Goal: Task Accomplishment & Management: Manage account settings

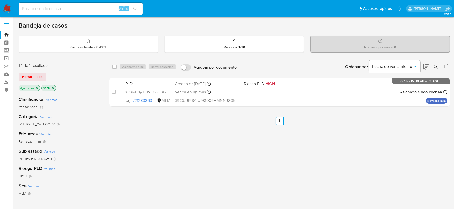
click at [436, 65] on icon at bounding box center [435, 67] width 4 height 4
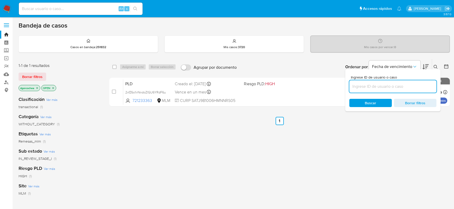
click at [390, 87] on input at bounding box center [392, 86] width 87 height 7
type input "1980193007"
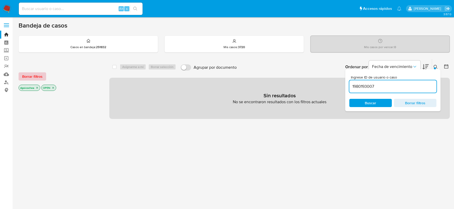
click at [25, 77] on span "Borrar filtros" at bounding box center [32, 76] width 20 height 7
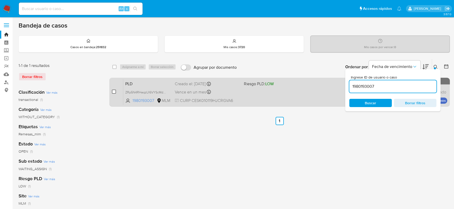
click at [115, 93] on input "checkbox" at bounding box center [114, 92] width 4 height 4
checkbox input "true"
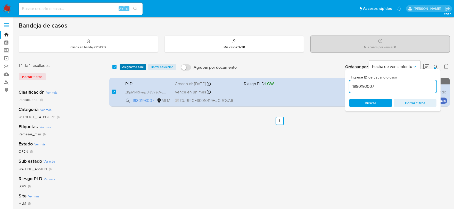
click at [136, 66] on span "Asignarme a mí" at bounding box center [132, 66] width 21 height 5
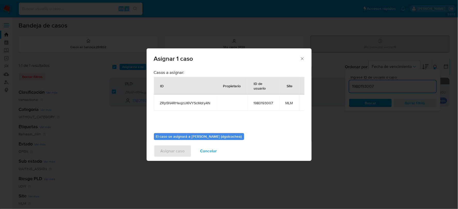
scroll to position [27, 0]
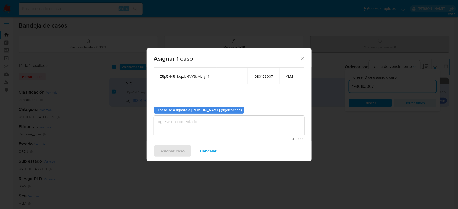
click at [204, 122] on textarea "assign-modal" at bounding box center [229, 126] width 150 height 21
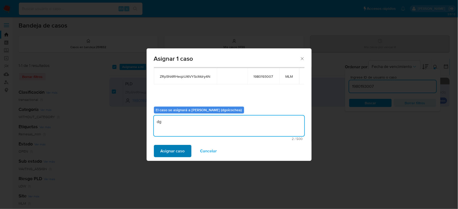
type textarea "dg"
click at [171, 150] on span "Asignar caso" at bounding box center [172, 151] width 24 height 11
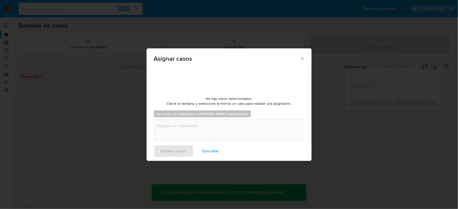
checkbox input "false"
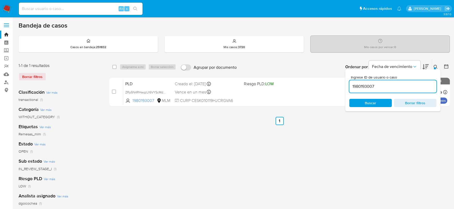
click at [371, 87] on input "1980193007" at bounding box center [392, 86] width 87 height 7
paste input "487544619"
type input "487544619"
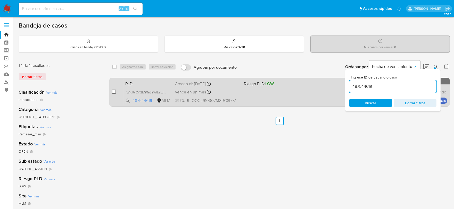
click at [115, 91] on input "checkbox" at bounding box center [114, 92] width 4 height 4
checkbox input "true"
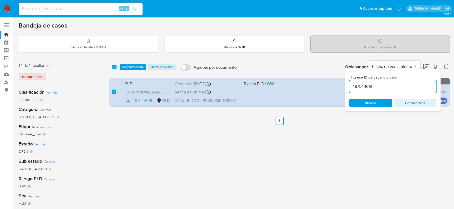
click at [365, 83] on input "487544619" at bounding box center [392, 86] width 87 height 7
click at [362, 88] on input "487544619" at bounding box center [392, 86] width 87 height 7
paste input "3790248"
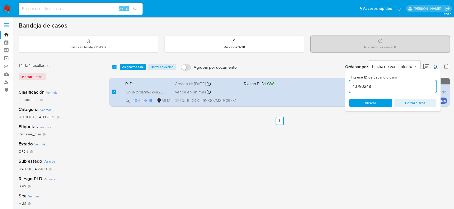
type input "43790248"
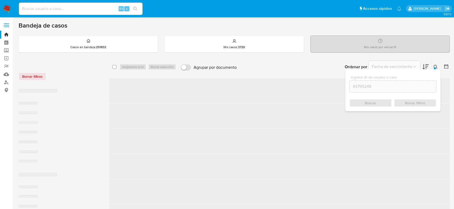
checkbox input "false"
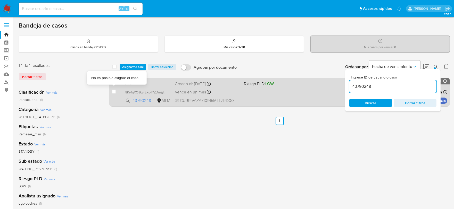
click at [116, 94] on div "case-item-checkbox No es posible asignar el caso" at bounding box center [117, 92] width 11 height 26
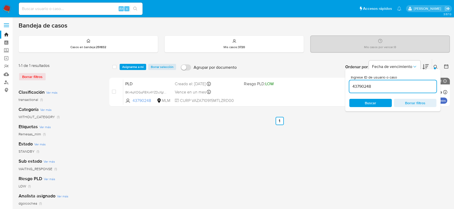
click at [436, 65] on icon at bounding box center [435, 67] width 4 height 4
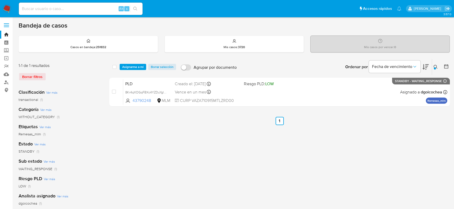
click at [436, 66] on icon at bounding box center [435, 67] width 4 height 4
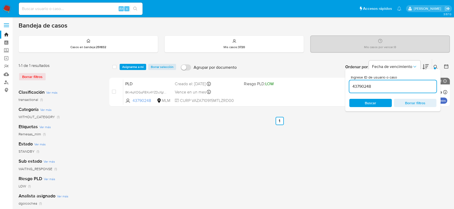
click at [401, 88] on input "43790248" at bounding box center [392, 86] width 87 height 7
type input "1264946726"
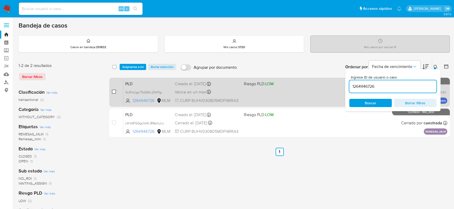
click at [113, 91] on input "checkbox" at bounding box center [114, 92] width 4 height 4
checkbox input "true"
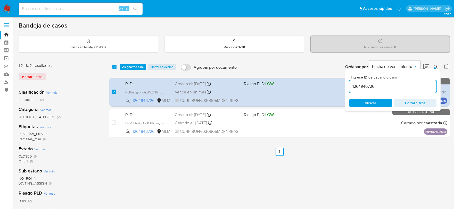
click at [380, 87] on input "1264946726" at bounding box center [392, 86] width 87 height 7
type input "1246523354"
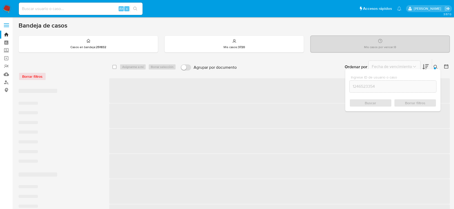
checkbox input "false"
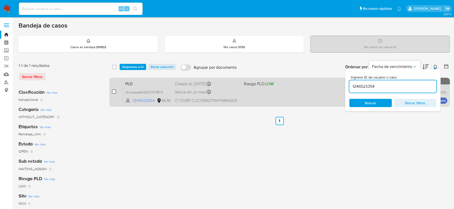
click at [115, 90] on input "checkbox" at bounding box center [114, 92] width 4 height 4
checkbox input "true"
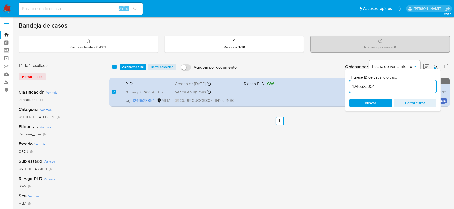
click at [354, 85] on input "1246523354" at bounding box center [392, 86] width 87 height 7
type input "833239676"
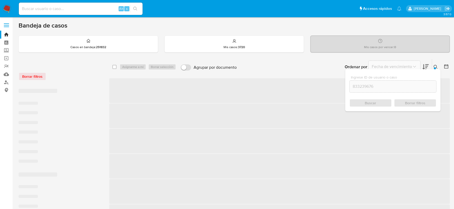
checkbox input "false"
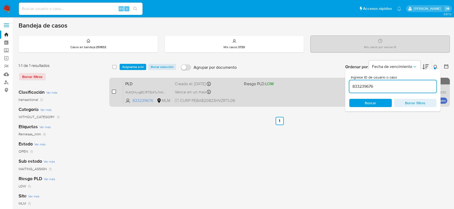
click at [114, 91] on input "checkbox" at bounding box center [114, 92] width 4 height 4
checkbox input "true"
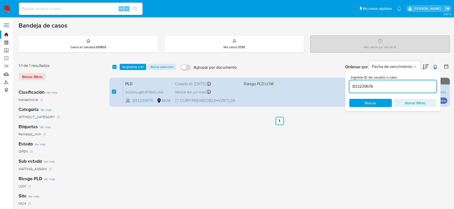
drag, startPoint x: 364, startPoint y: 79, endPoint x: 363, endPoint y: 86, distance: 7.5
click at [364, 79] on div "Ingrese ID de usuario o caso 833239676" at bounding box center [392, 83] width 87 height 17
click at [363, 86] on input "833239676" at bounding box center [392, 86] width 87 height 7
paste input "430987219"
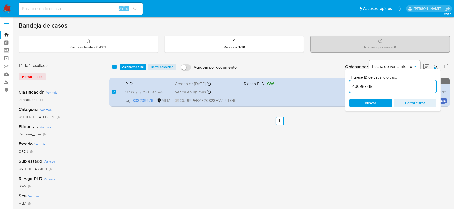
type input "430987219"
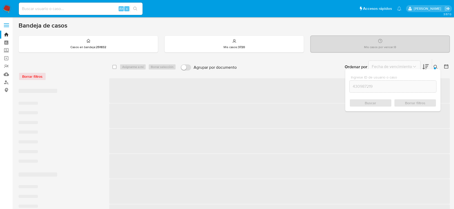
checkbox input "false"
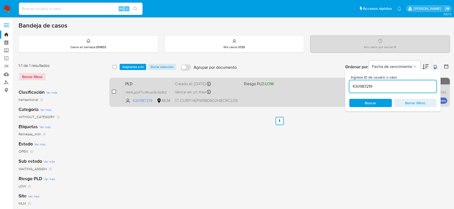
click at [112, 91] on input "checkbox" at bounding box center [114, 92] width 4 height 4
checkbox input "true"
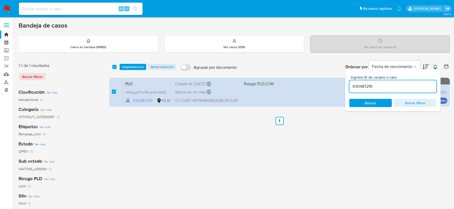
click at [365, 86] on input "430987219" at bounding box center [392, 86] width 87 height 7
type input "229933527"
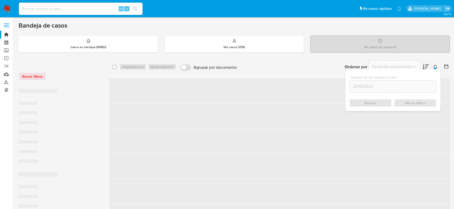
checkbox input "false"
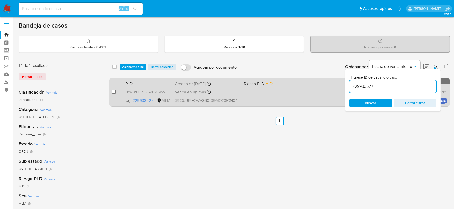
click at [114, 90] on input "checkbox" at bounding box center [114, 92] width 4 height 4
checkbox input "true"
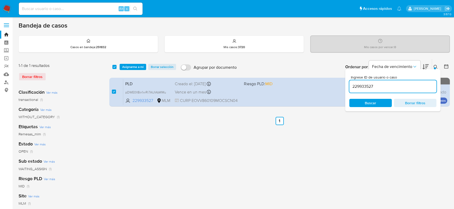
click at [369, 82] on div "229933527" at bounding box center [392, 86] width 87 height 12
click at [368, 85] on input "229933527" at bounding box center [392, 86] width 87 height 7
paste input "64358630"
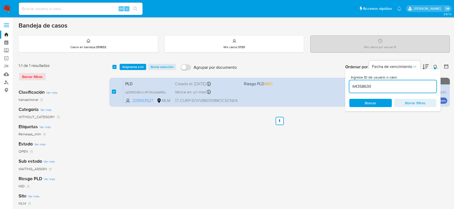
type input "64358630"
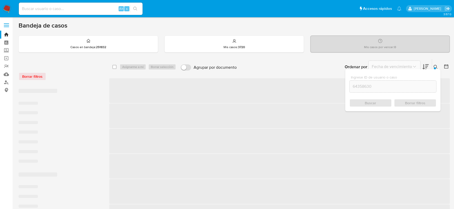
checkbox input "false"
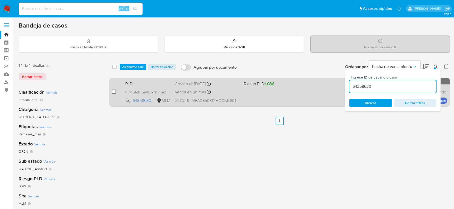
click at [112, 91] on input "checkbox" at bounding box center [114, 92] width 4 height 4
checkbox input "true"
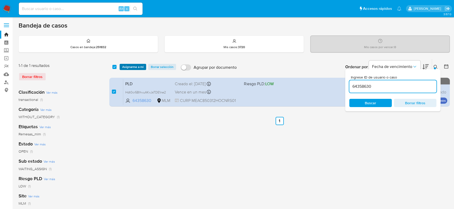
click at [131, 66] on span "Asignarme a mí" at bounding box center [132, 66] width 21 height 5
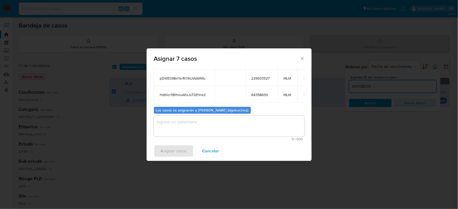
scroll to position [91, 0]
click at [201, 127] on textarea "assign-modal" at bounding box center [229, 126] width 150 height 21
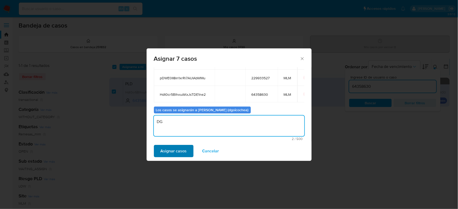
type textarea "DG"
click at [172, 153] on span "Asignar casos" at bounding box center [173, 151] width 26 height 11
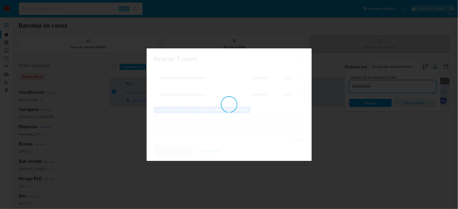
checkbox input "false"
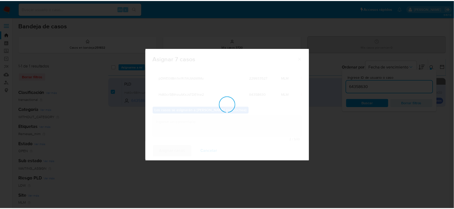
scroll to position [31, 0]
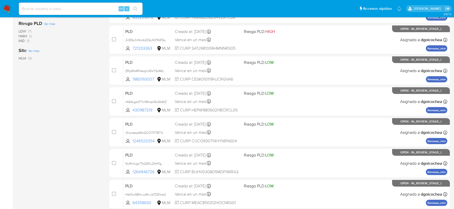
scroll to position [166, 0]
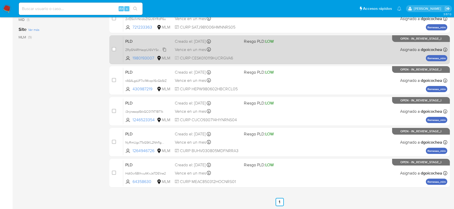
click at [137, 48] on span "ZRp5N4RHeqzUI6VYScMdry4N" at bounding box center [147, 50] width 45 height 6
click at [130, 37] on div "PLD ZRp5N4RHeqzUI6VYScMdry4N Copiado Copiado 1980193007 MLM Riesgo PLD: LOW Cre…" at bounding box center [285, 50] width 324 height 26
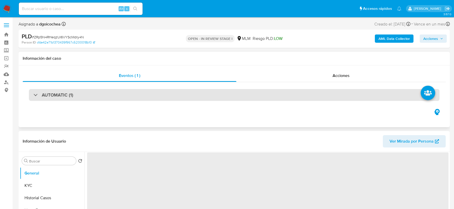
click at [86, 97] on div "AUTOMATIC (1)" at bounding box center [234, 95] width 410 height 12
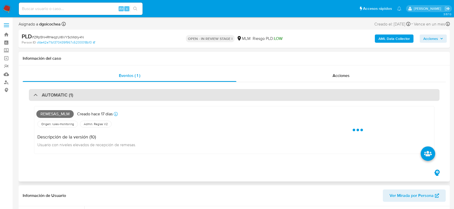
select select "10"
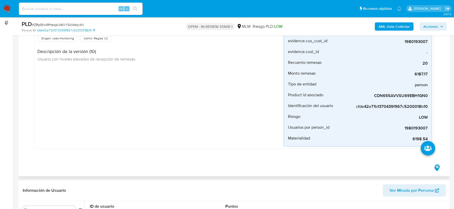
scroll to position [57, 0]
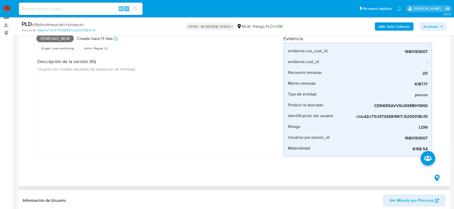
click at [103, 103] on div "Remesas_mlm Creado hace 17 días Creado: 12/08/2025 03:08:32 Origen: rules-monit…" at bounding box center [159, 95] width 247 height 124
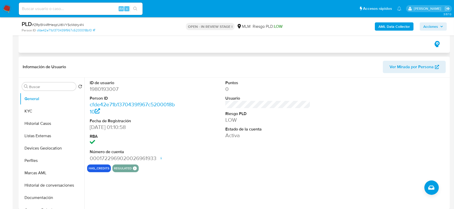
scroll to position [200, 0]
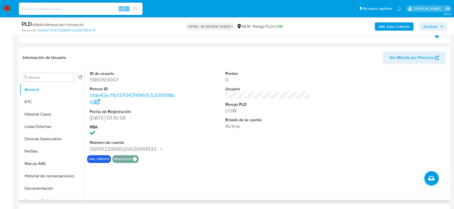
click at [240, 167] on div "ID de usuario 1980193007 Person ID cfde42e71b1370439f967c5200018b10 Fecha de Re…" at bounding box center [266, 134] width 364 height 132
click at [35, 103] on button "KYC" at bounding box center [50, 102] width 60 height 12
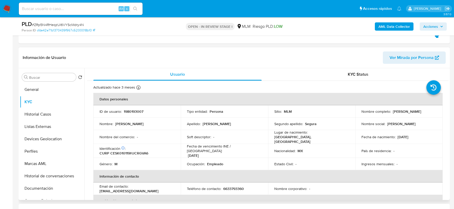
scroll to position [29, 0]
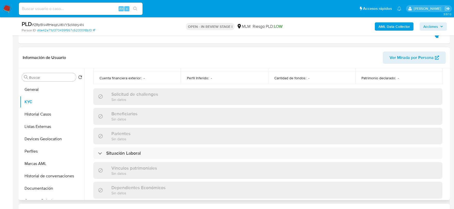
scroll to position [200, 0]
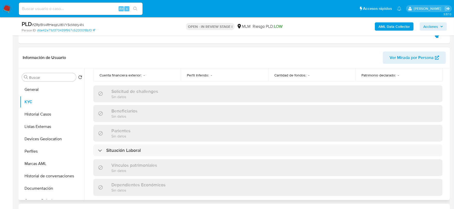
click at [88, 127] on div "Actualizado hace 3 meses Creado: 08/09/2024 00:10:59 Actualizado: 04/06/2025 19…" at bounding box center [267, 104] width 361 height 446
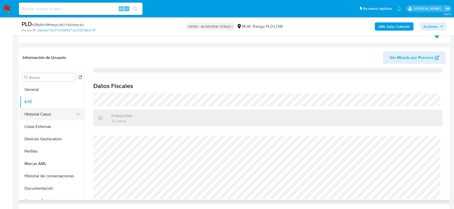
click at [34, 113] on button "Historial Casos" at bounding box center [50, 114] width 60 height 12
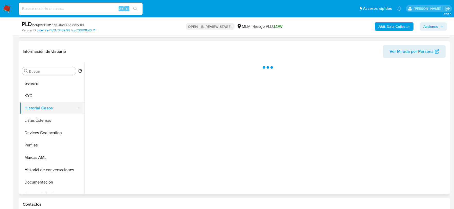
scroll to position [0, 0]
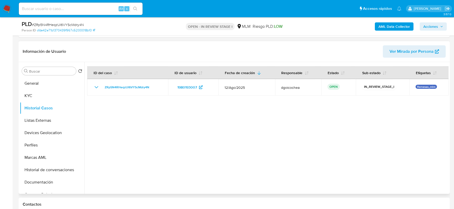
click at [150, 158] on div at bounding box center [266, 128] width 364 height 132
click at [46, 120] on button "Listas Externas" at bounding box center [50, 120] width 60 height 12
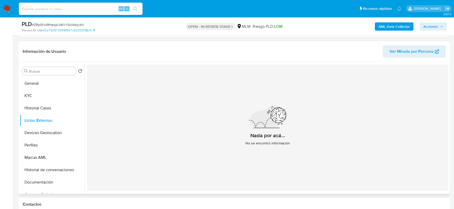
click at [164, 151] on div "Nada por acá... No se encontró información" at bounding box center [267, 128] width 361 height 126
click at [39, 128] on button "Devices Geolocation" at bounding box center [50, 133] width 60 height 12
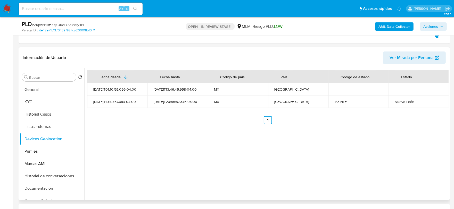
click at [210, 160] on div "Fecha desde Fecha hasta Código de país País Código de estado Estado 2024-09-08T…" at bounding box center [266, 134] width 364 height 132
click at [60, 151] on button "Perfiles" at bounding box center [50, 151] width 60 height 12
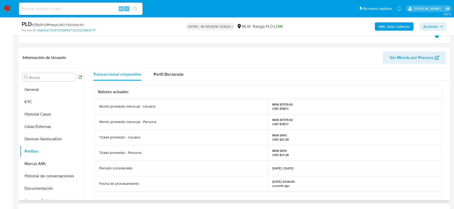
click at [89, 146] on div "Valores actuales Monto promedio mensual - Usuario MXN $7379.92 USD $383.1 Monto…" at bounding box center [267, 198] width 361 height 235
click at [50, 185] on button "Documentación" at bounding box center [50, 188] width 60 height 12
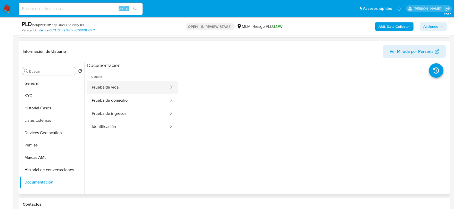
click at [116, 88] on button "Prueba de vida" at bounding box center [128, 87] width 82 height 13
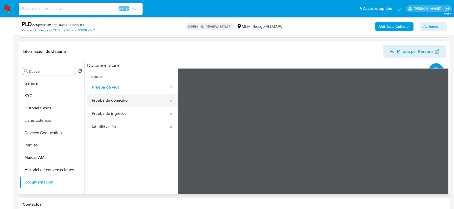
click at [158, 101] on button "Prueba de domicilio" at bounding box center [128, 100] width 82 height 13
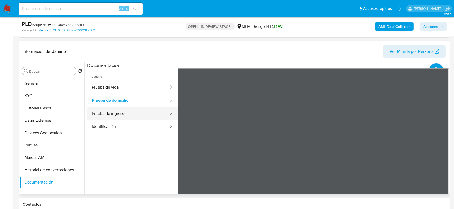
click at [141, 111] on button "Prueba de ingresos" at bounding box center [128, 113] width 82 height 13
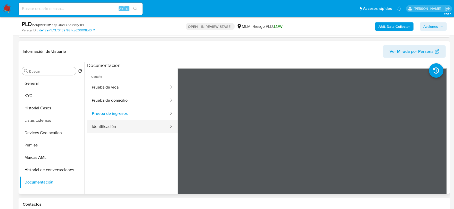
click at [130, 127] on button "Identificación" at bounding box center [128, 126] width 82 height 13
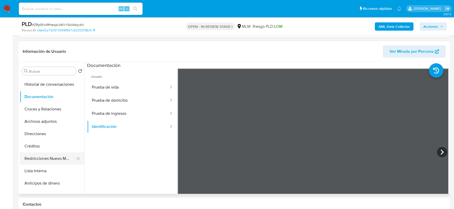
scroll to position [86, 0]
click at [76, 163] on div at bounding box center [78, 158] width 4 height 12
click at [64, 158] on button "Restricciones Nuevo Mundo" at bounding box center [50, 158] width 60 height 12
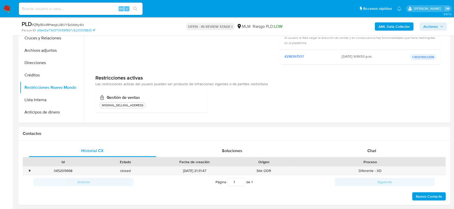
scroll to position [372, 0]
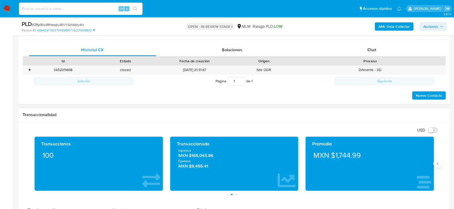
click at [435, 164] on icon "Siguiente" at bounding box center [437, 164] width 4 height 4
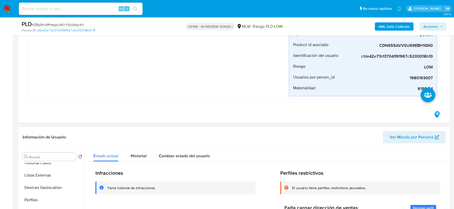
scroll to position [29, 0]
click at [53, 190] on button "Devices Geolocation" at bounding box center [50, 190] width 60 height 12
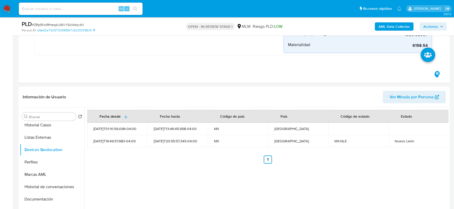
scroll to position [167, 0]
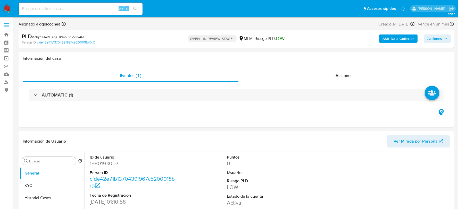
select select "10"
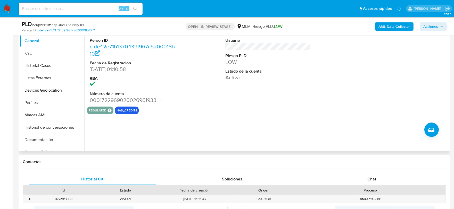
scroll to position [114, 0]
click at [362, 181] on div "Chat" at bounding box center [371, 179] width 127 height 12
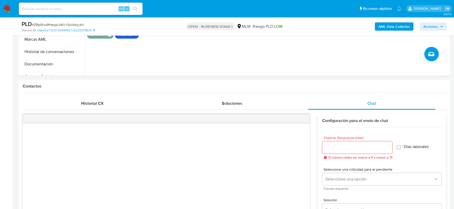
scroll to position [200, 0]
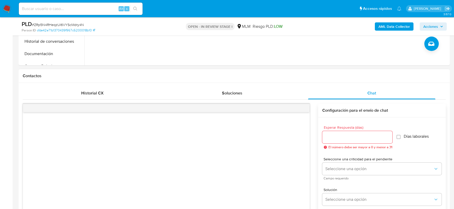
click at [348, 139] on input "Esperar Respuesta (días)" at bounding box center [357, 137] width 70 height 7
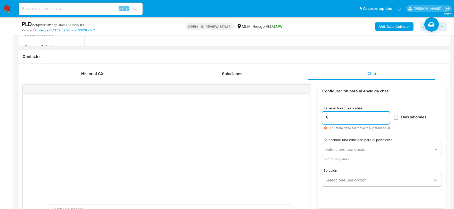
scroll to position [229, 0]
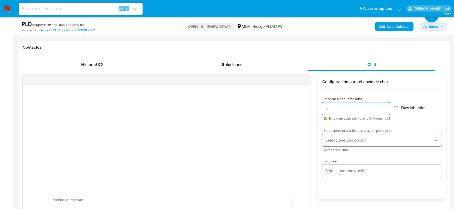
type input "5"
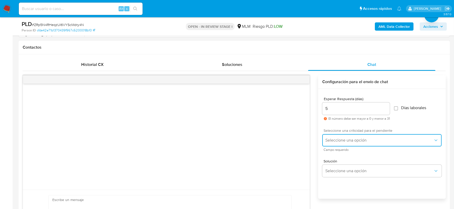
click at [347, 137] on button "Seleccione una opción" at bounding box center [381, 140] width 119 height 12
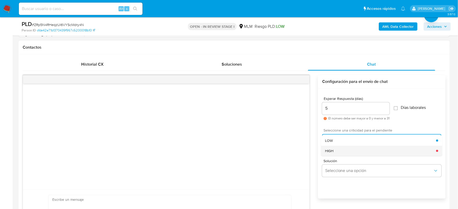
click at [331, 150] on span "HIGH" at bounding box center [329, 151] width 9 height 5
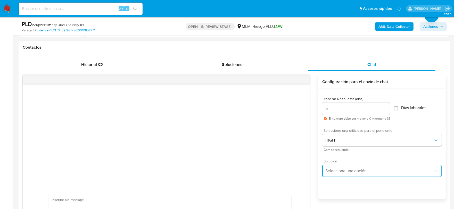
click at [348, 174] on button "Seleccione una opción" at bounding box center [381, 171] width 119 height 12
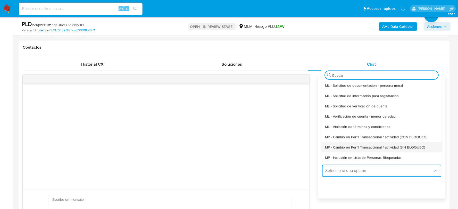
click at [356, 148] on span "MP - Cambio en Perfil Transaccional / actividad (SIN BLOQUEO)" at bounding box center [375, 147] width 100 height 5
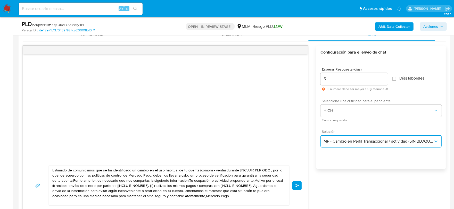
scroll to position [286, 0]
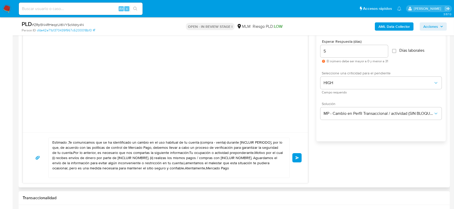
click at [216, 152] on textarea "Estimado ,Te comunicamos que se ha identificado un cambio en el uso habitual de…" at bounding box center [167, 158] width 231 height 40
paste textarea "Kevin De acuerdo con las políticas de control de Mercado Pago, debemos llevar a…"
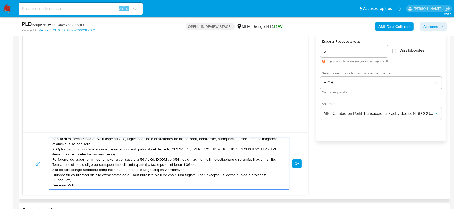
scroll to position [29, 0]
type textarea "Estimado Kevin De acuerdo con las políticas de control de Mercado Pago, debemos…"
click at [297, 160] on button "Enviar" at bounding box center [296, 163] width 9 height 9
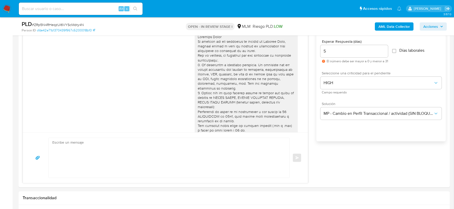
scroll to position [40, 0]
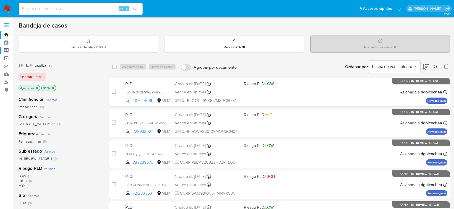
click at [6, 53] on label "Screening" at bounding box center [30, 51] width 61 height 8
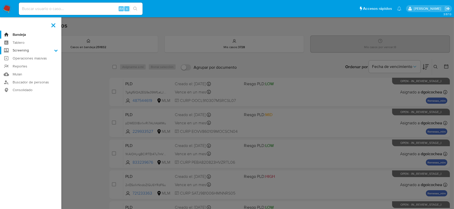
click at [0, 0] on input "Screening" at bounding box center [0, 0] width 0 height 0
click at [24, 69] on link "Herramientas" at bounding box center [30, 70] width 61 height 6
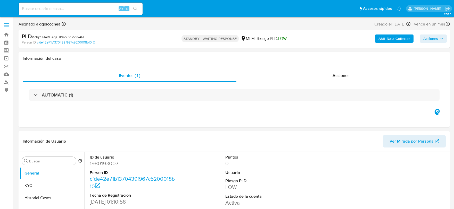
select select "10"
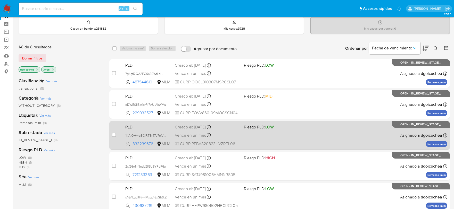
scroll to position [29, 0]
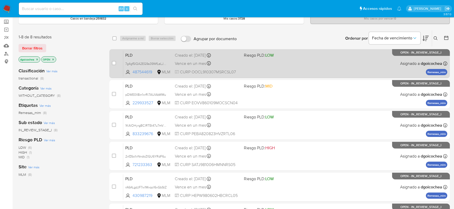
click at [128, 55] on span "PLD" at bounding box center [147, 55] width 45 height 7
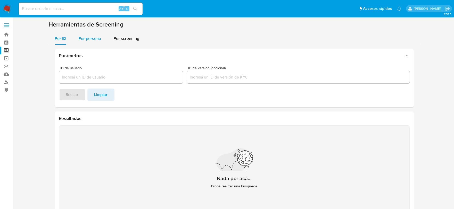
click at [93, 35] on div "Por persona" at bounding box center [90, 38] width 23 height 12
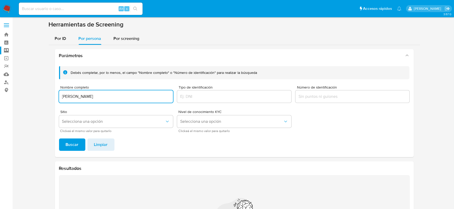
click at [59, 139] on button "Buscar" at bounding box center [72, 145] width 26 height 12
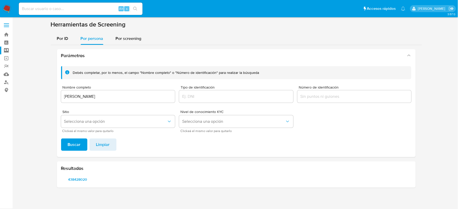
click at [85, 175] on div "Resultados 438428020" at bounding box center [236, 175] width 359 height 26
click at [84, 177] on span "438428020" at bounding box center [78, 179] width 26 height 7
click at [79, 98] on input "[PERSON_NAME]" at bounding box center [118, 96] width 114 height 7
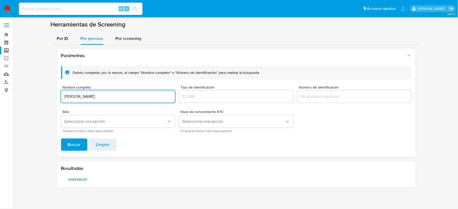
click at [61, 139] on button "Buscar" at bounding box center [74, 145] width 26 height 12
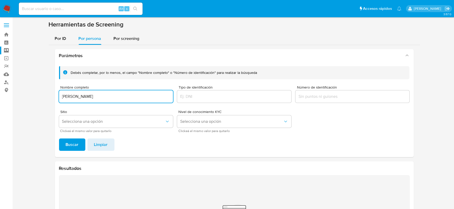
click at [65, 97] on input "[PERSON_NAME]" at bounding box center [116, 96] width 114 height 7
click at [65, 97] on input "ELVIS CERNA OROZCO" at bounding box center [116, 96] width 114 height 7
paste input "FELIPE ESPINOZA RODARTE"
type input "FELIPE ESPINOZA RODARTE"
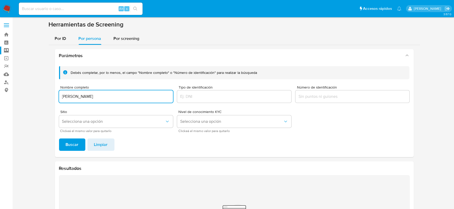
click at [59, 139] on button "Buscar" at bounding box center [72, 145] width 26 height 12
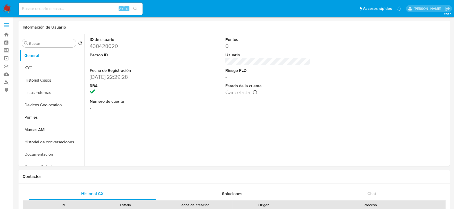
select select "10"
click at [45, 69] on button "KYC" at bounding box center [50, 68] width 60 height 12
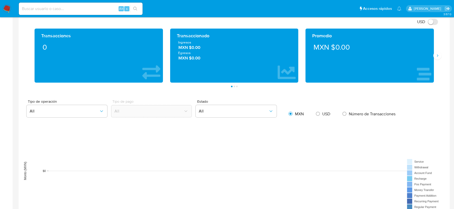
scroll to position [204, 0]
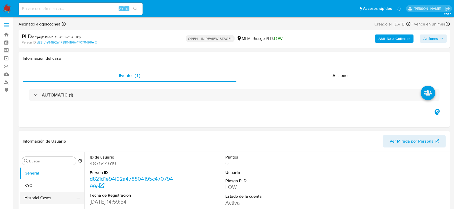
select select "10"
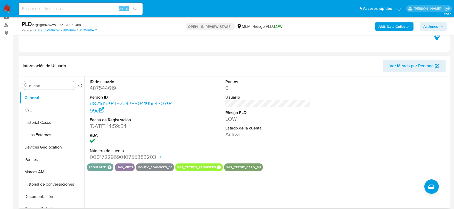
scroll to position [29, 0]
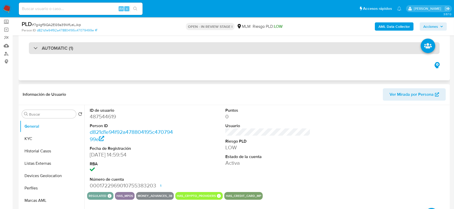
click at [54, 51] on h3 "AUTOMATIC (1)" at bounding box center [57, 48] width 31 height 6
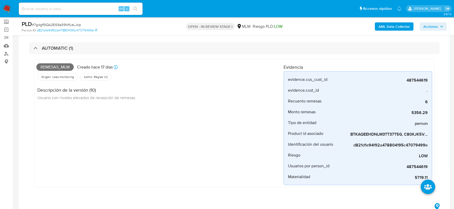
click at [193, 132] on div "Remesas_mlm Creado hace 17 días Creado: 12/08/2025 03:12:18 Origen: rules-monit…" at bounding box center [159, 124] width 247 height 124
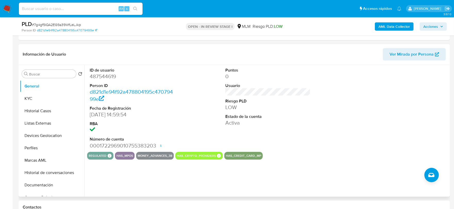
scroll to position [229, 0]
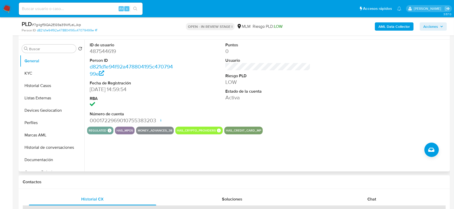
click at [307, 100] on dd "Activa" at bounding box center [267, 97] width 85 height 7
click at [47, 72] on button "KYC" at bounding box center [50, 73] width 60 height 12
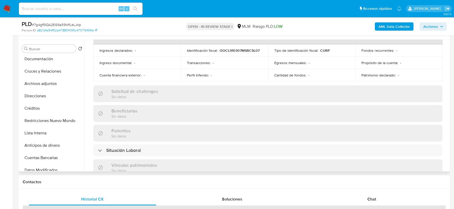
scroll to position [101, 0]
click at [87, 96] on div "Usuario KYC Status Actualizado hace 7 meses Creado: 12/06/2020 14:38:34 Actuali…" at bounding box center [266, 106] width 364 height 132
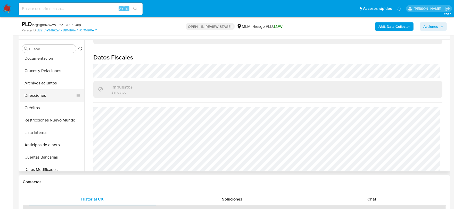
scroll to position [0, 0]
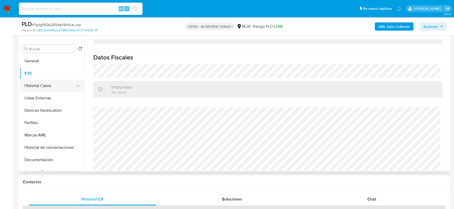
click at [45, 82] on button "Historial Casos" at bounding box center [50, 86] width 60 height 12
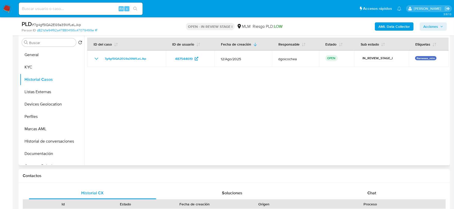
click at [184, 135] on div at bounding box center [266, 99] width 364 height 132
click at [54, 94] on button "Listas Externas" at bounding box center [50, 92] width 60 height 12
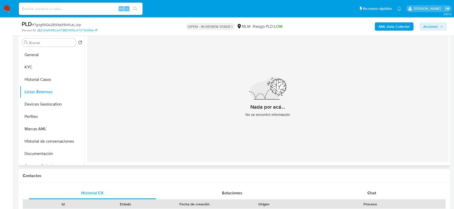
click at [143, 87] on div "Nada por acá... No se encontró información" at bounding box center [267, 99] width 361 height 126
click at [61, 105] on button "Devices Geolocation" at bounding box center [50, 104] width 60 height 12
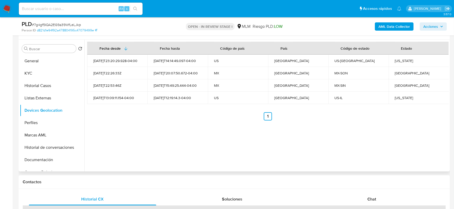
click at [211, 129] on div "Fecha desde Fecha hasta Código de país País Código de estado Estado 2024-03-25T…" at bounding box center [266, 106] width 364 height 132
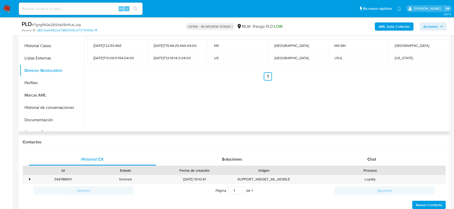
scroll to position [372, 0]
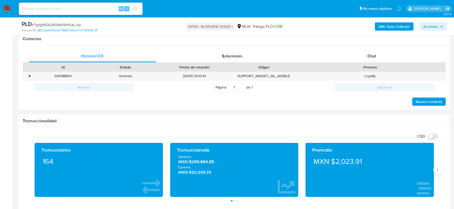
click at [435, 172] on icon "Siguiente" at bounding box center [437, 170] width 4 height 4
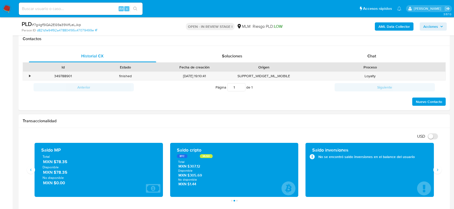
click at [125, 127] on div "Transaccionalidad" at bounding box center [234, 121] width 431 height 14
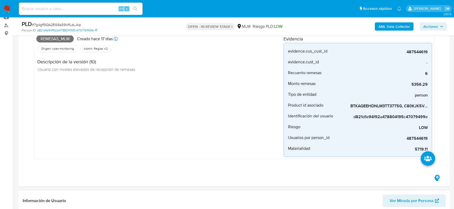
scroll to position [200, 0]
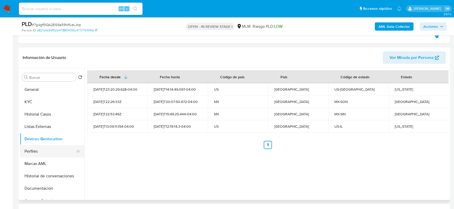
click at [36, 155] on button "Perfiles" at bounding box center [50, 151] width 60 height 12
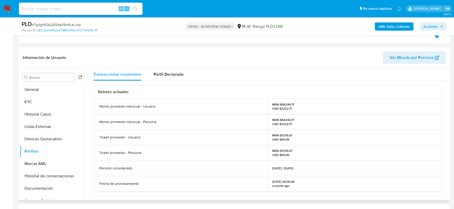
click at [91, 146] on div "Valores actuales Monto promedio mensual - Usuario MXN $64244.71 USD $3222.71 Mo…" at bounding box center [267, 201] width 361 height 240
click at [40, 189] on button "Documentación" at bounding box center [52, 188] width 64 height 12
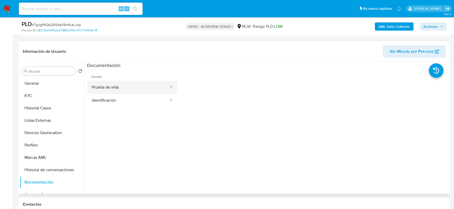
click at [129, 89] on button "Prueba de vida" at bounding box center [128, 87] width 82 height 13
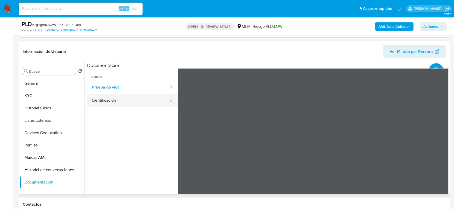
click at [111, 101] on button "Identificación" at bounding box center [128, 100] width 82 height 13
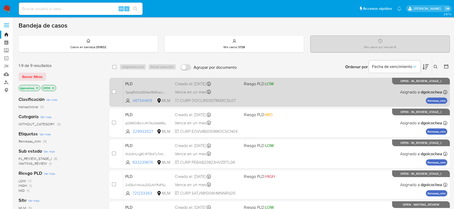
click at [129, 84] on span "PLD" at bounding box center [147, 83] width 45 height 7
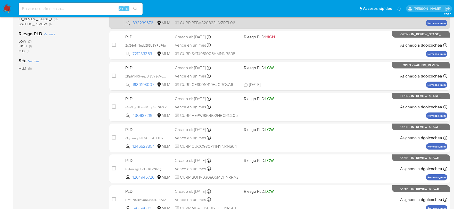
scroll to position [143, 0]
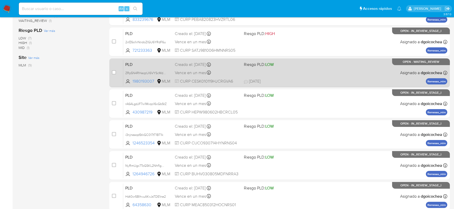
click at [132, 64] on span "PLD" at bounding box center [147, 64] width 45 height 7
click at [114, 72] on input "checkbox" at bounding box center [114, 72] width 4 height 4
checkbox input "true"
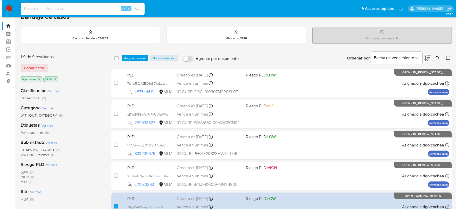
scroll to position [0, 0]
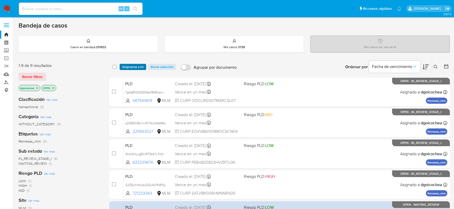
click at [130, 66] on span "Asignarme a mí" at bounding box center [132, 66] width 21 height 5
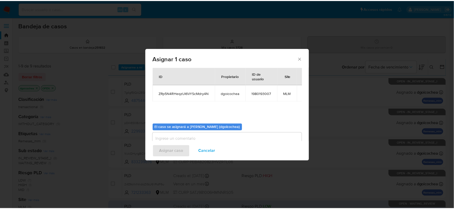
scroll to position [27, 0]
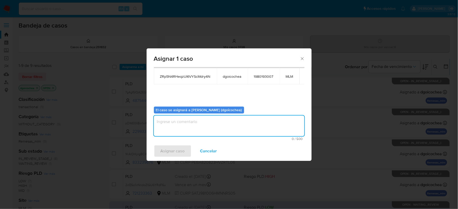
click at [181, 125] on textarea "assign-modal" at bounding box center [229, 126] width 150 height 21
type textarea "DG"
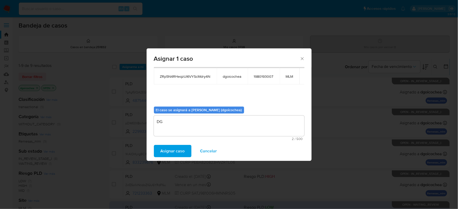
click at [171, 152] on span "Asignar caso" at bounding box center [172, 151] width 24 height 11
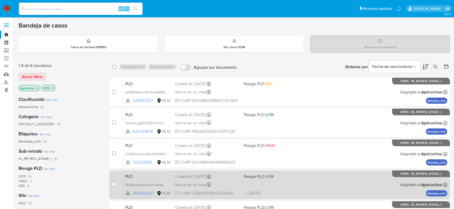
click at [130, 174] on span "PLD" at bounding box center [147, 176] width 45 height 7
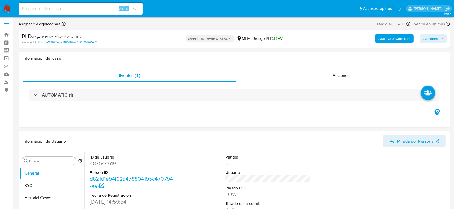
select select "10"
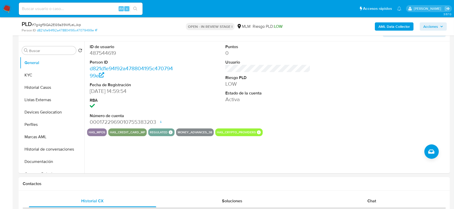
scroll to position [143, 0]
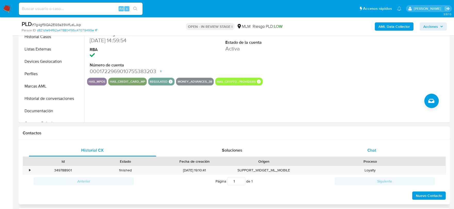
click at [377, 153] on div "Chat" at bounding box center [371, 150] width 127 height 12
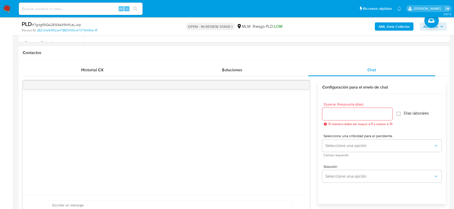
scroll to position [229, 0]
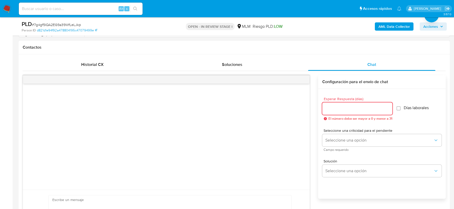
click at [331, 109] on input "Esperar Respuesta (días)" at bounding box center [357, 108] width 70 height 7
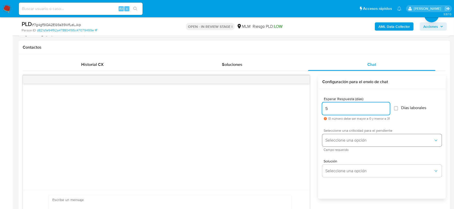
type input "5"
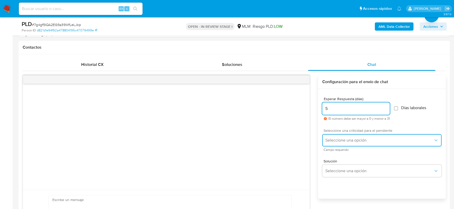
click at [337, 145] on button "Seleccione una opción" at bounding box center [381, 140] width 119 height 12
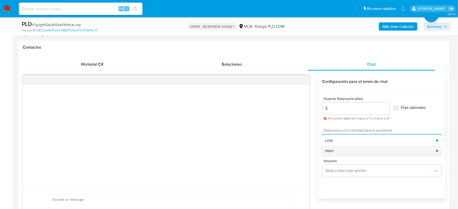
click at [337, 155] on div "HIGH" at bounding box center [380, 151] width 111 height 10
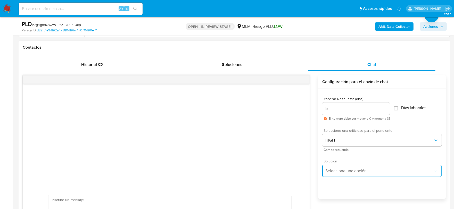
click at [338, 171] on span "Seleccione una opción" at bounding box center [379, 170] width 108 height 5
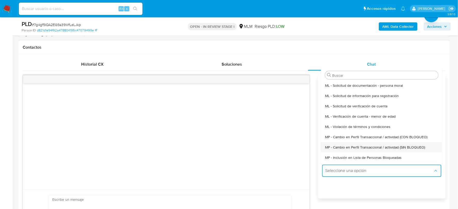
click at [351, 148] on span "MP - Cambio en Perfil Transaccional / actividad (SIN BLOQUEO)" at bounding box center [375, 147] width 100 height 5
type textarea "Estimado ,Te comunicamos que se ha identificado un cambio en el uso habitual de…"
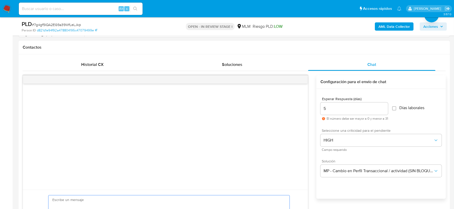
paste textarea "Loremips Dolorsi Am consect adi eli seddoeius te incidid ut Laboree Dolo, magna…"
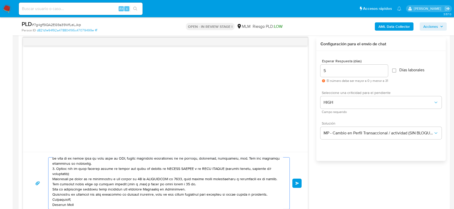
scroll to position [29, 0]
type textarea "Loremips Dolorsi Am consect adi eli seddoeius te incidid ut Laboree Dolo, magna…"
click at [297, 181] on button "Enviar" at bounding box center [296, 183] width 9 height 9
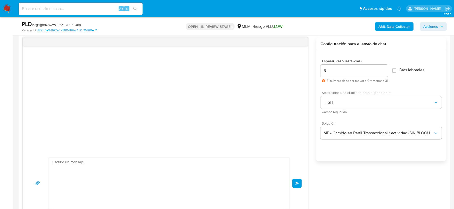
scroll to position [35, 0]
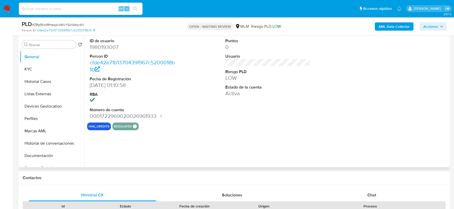
select select "10"
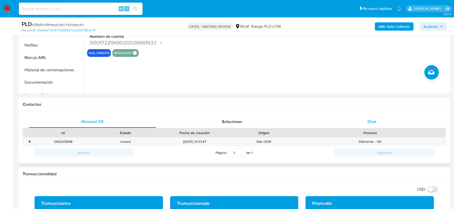
click at [374, 122] on span "Chat" at bounding box center [371, 122] width 9 height 6
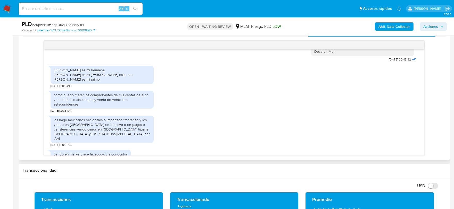
scroll to position [258, 0]
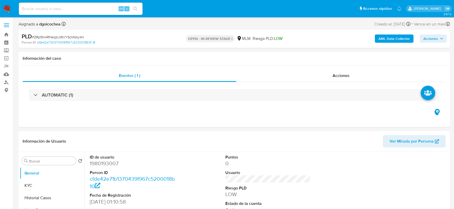
select select "10"
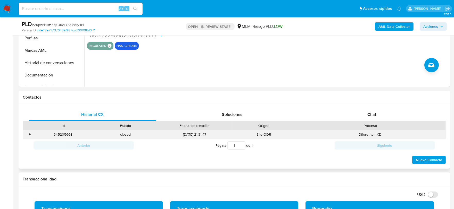
scroll to position [200, 0]
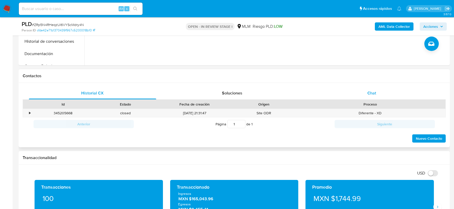
click at [374, 91] on span "Chat" at bounding box center [371, 93] width 9 height 6
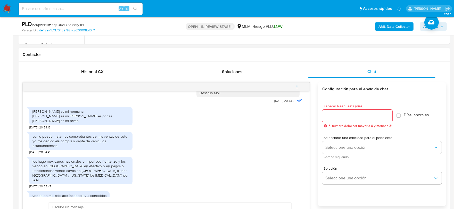
scroll to position [258, 0]
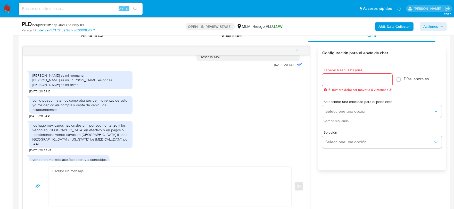
click at [126, 178] on textarea at bounding box center [168, 187] width 232 height 40
type textarea "l"
type textarea "c"
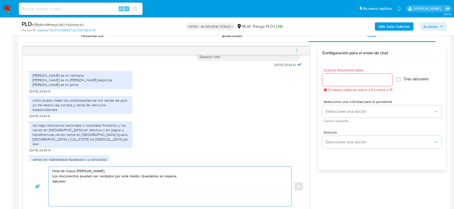
type textarea "Hola de nuevo Kevin. Los documentos pueden ser recibidos por este medio. Quedam…"
click at [330, 78] on input "Esperar Respuesta (días)" at bounding box center [357, 80] width 70 height 7
type input "5"
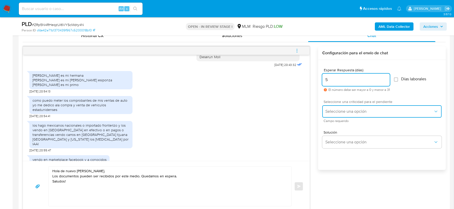
click at [356, 112] on span "Seleccione una opción" at bounding box center [379, 111] width 108 height 5
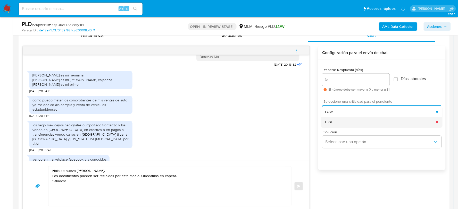
click at [353, 121] on div "HIGH" at bounding box center [380, 122] width 111 height 10
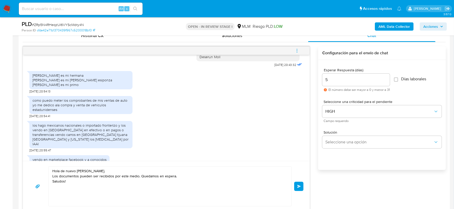
click at [298, 187] on span "Enviar" at bounding box center [299, 186] width 4 height 3
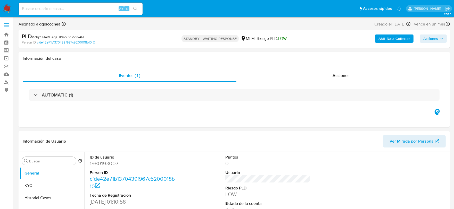
select select "10"
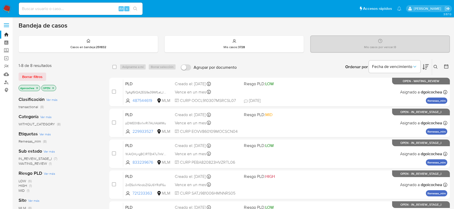
click at [437, 65] on button at bounding box center [436, 67] width 9 height 6
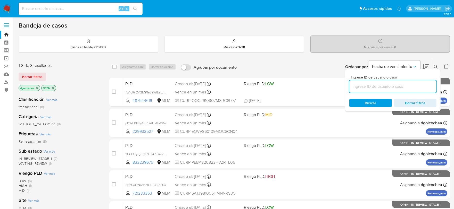
click at [414, 87] on input at bounding box center [392, 86] width 87 height 7
type input "109712232"
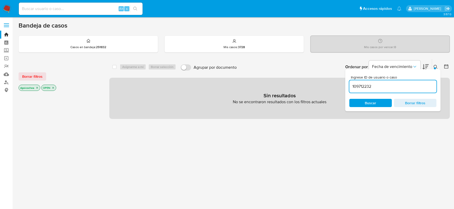
click at [30, 71] on div "Borrar filtros dgoicochea OPEN" at bounding box center [60, 77] width 82 height 29
click at [30, 73] on span "Borrar filtros" at bounding box center [32, 76] width 20 height 7
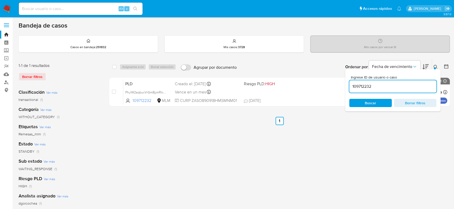
click at [436, 65] on icon at bounding box center [435, 67] width 4 height 4
